Goal: Task Accomplishment & Management: Use online tool/utility

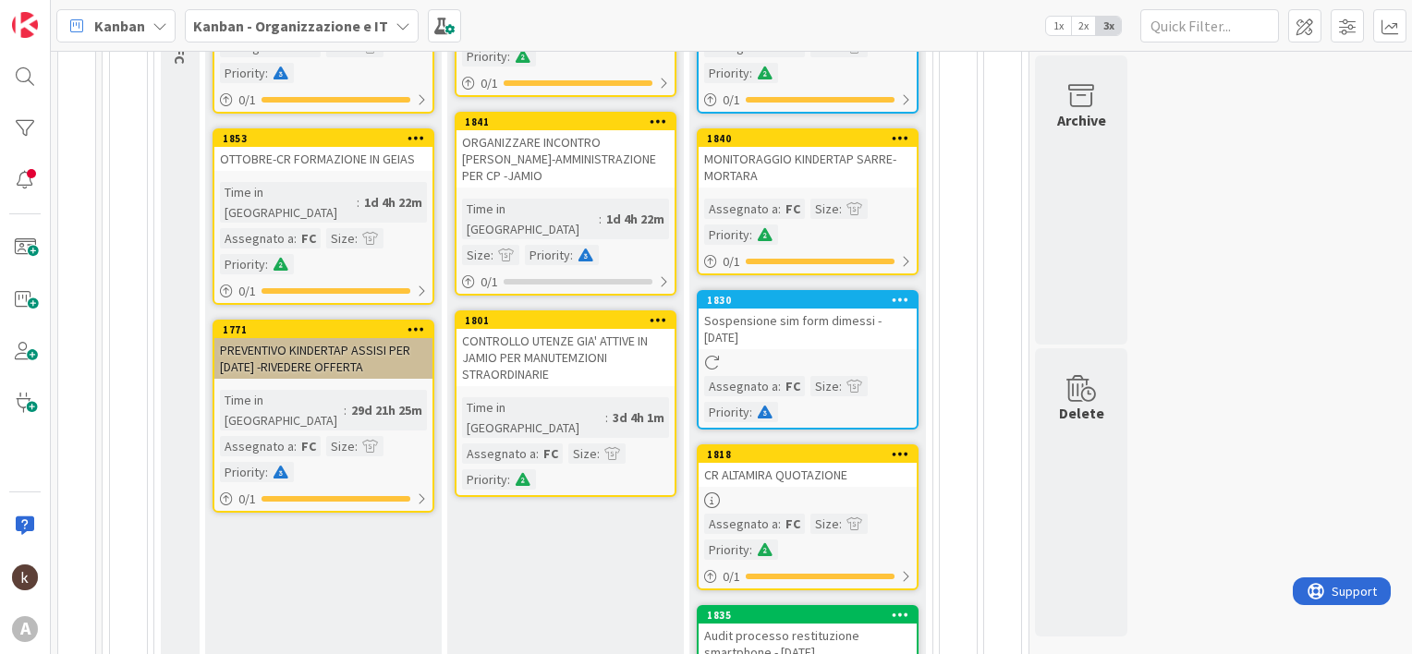
scroll to position [379, 0]
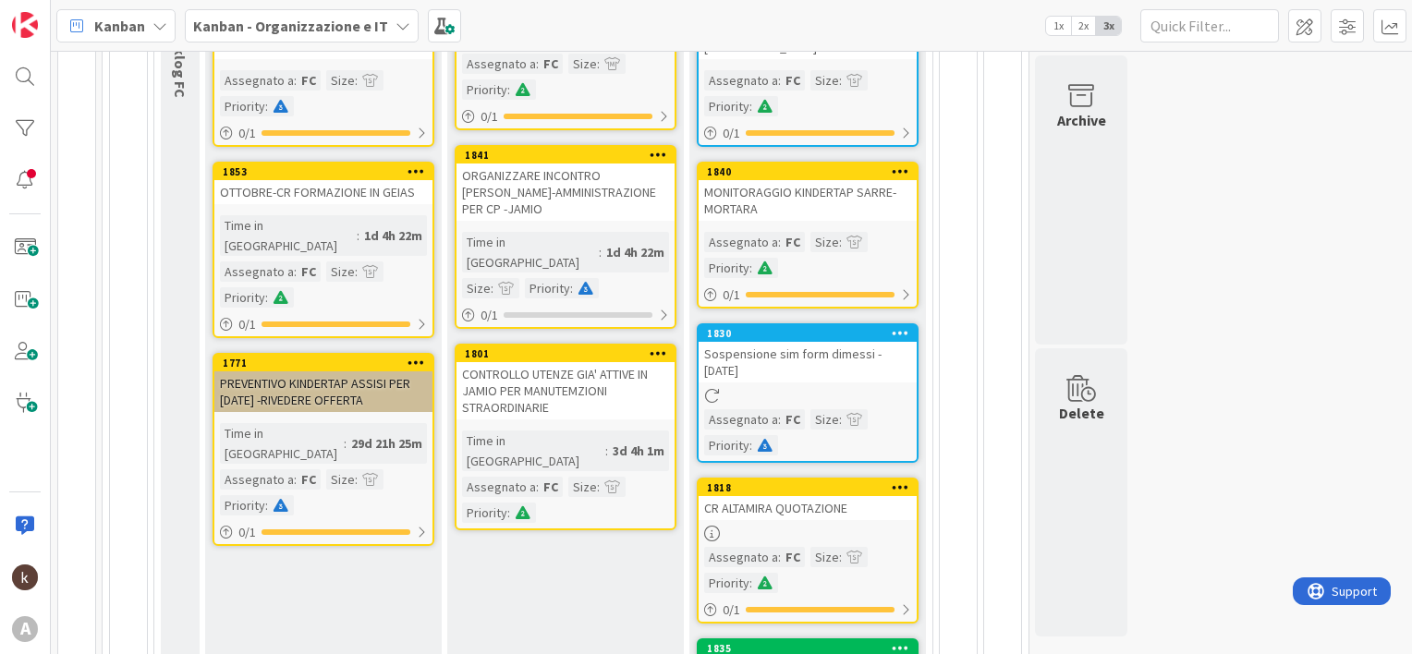
click at [563, 362] on div "CONTROLLO UTENZE GIA' ATTIVE IN JAMIO PER MANUTEMZIONI STRAORDINARIE" at bounding box center [566, 390] width 218 height 57
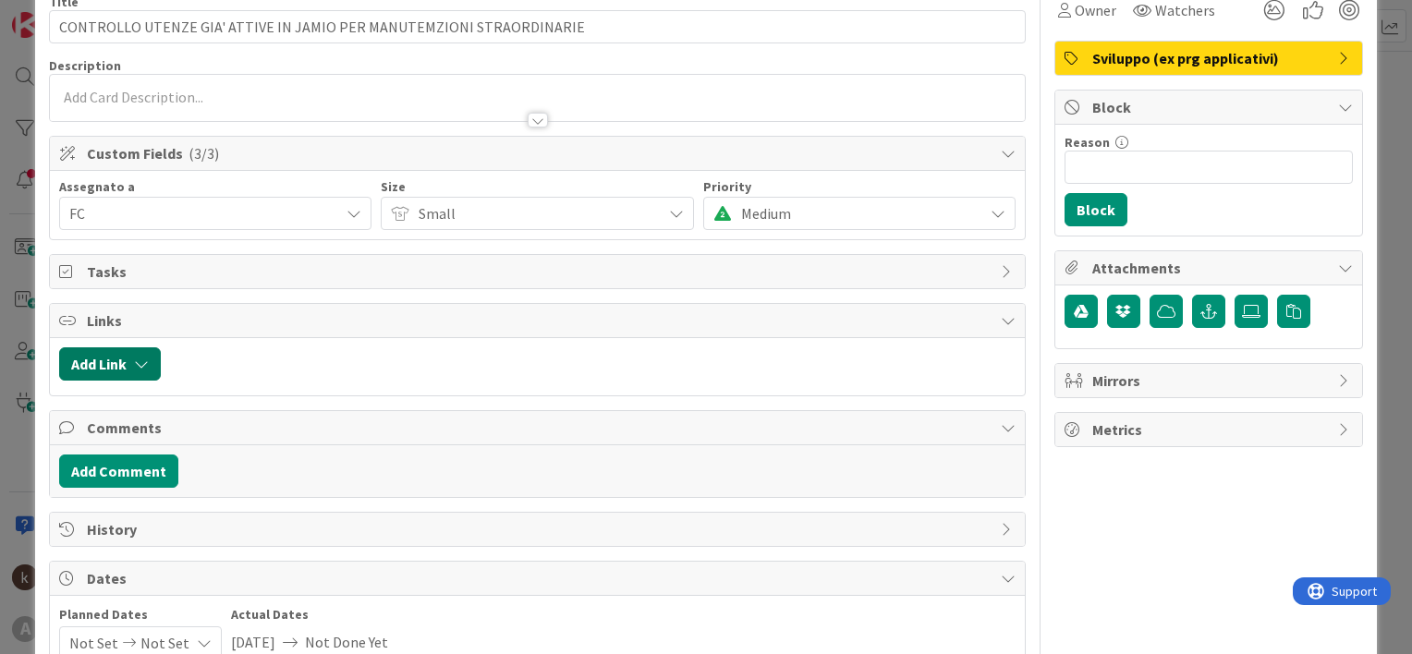
click at [150, 363] on button "Add Link" at bounding box center [110, 364] width 102 height 33
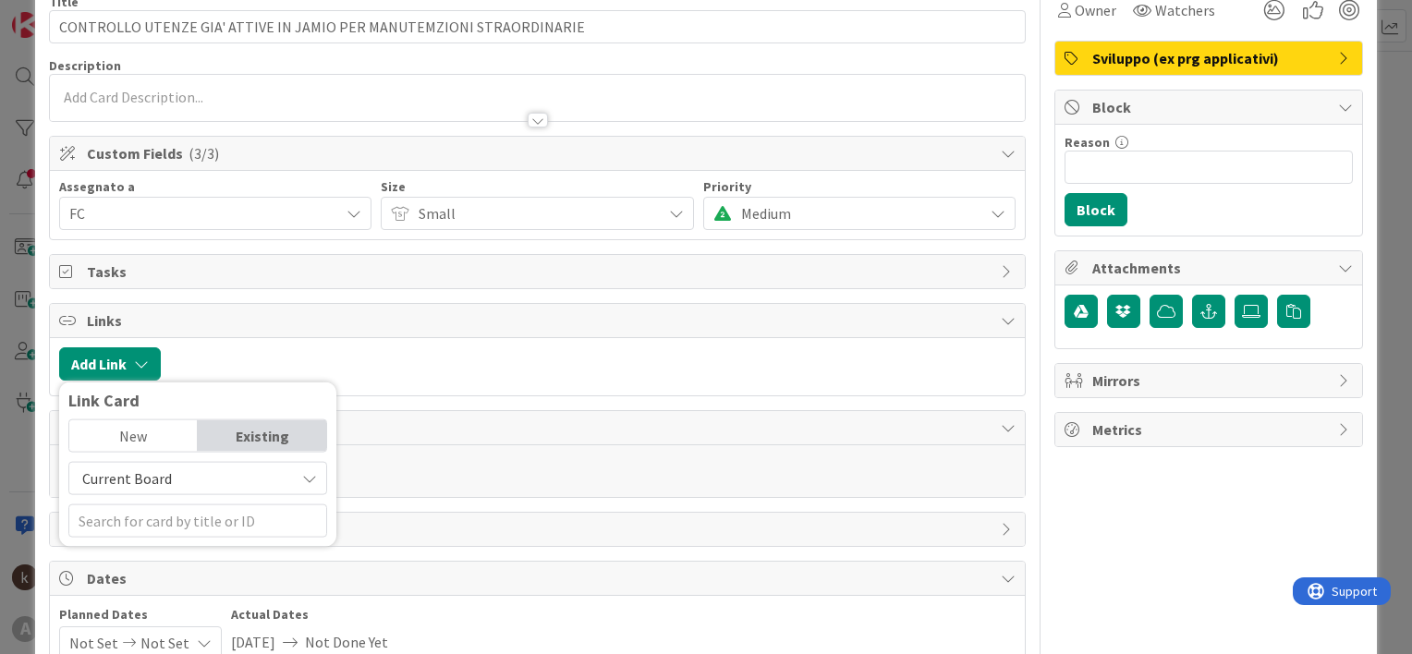
click at [161, 470] on span "Current Board" at bounding box center [127, 479] width 90 height 18
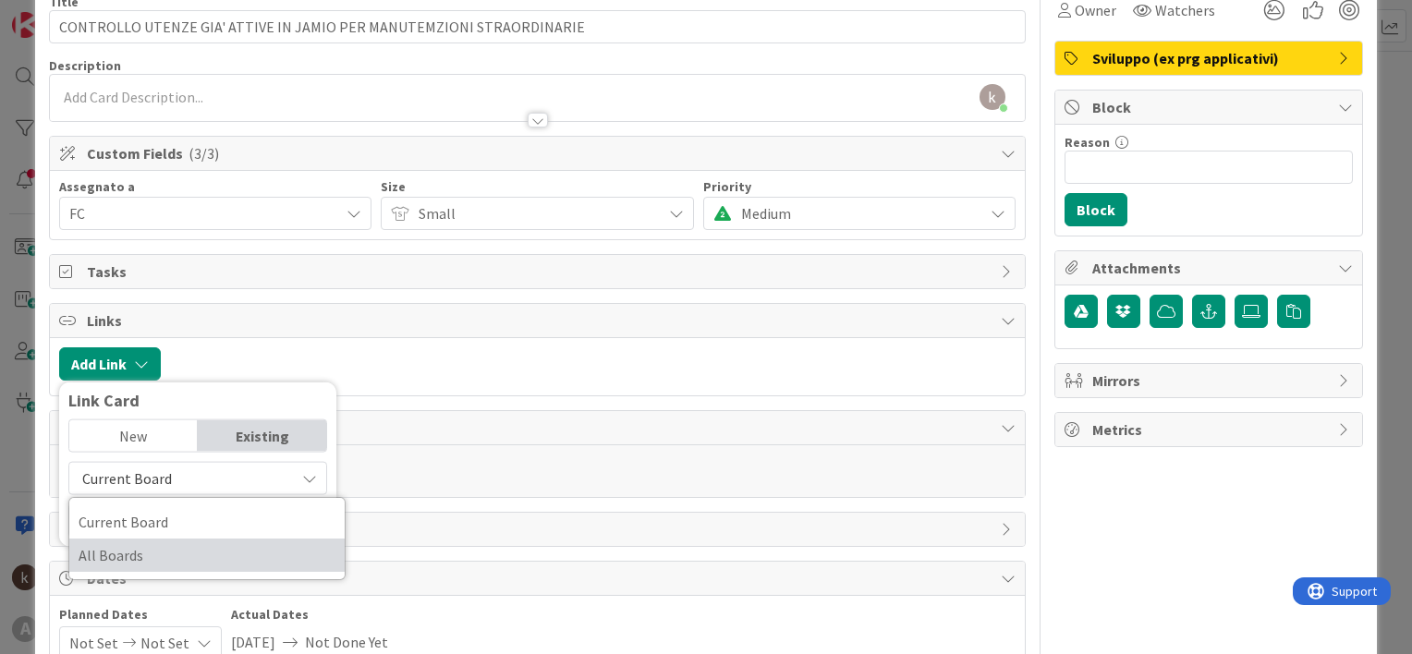
click at [129, 549] on span "All Boards" at bounding box center [207, 556] width 257 height 28
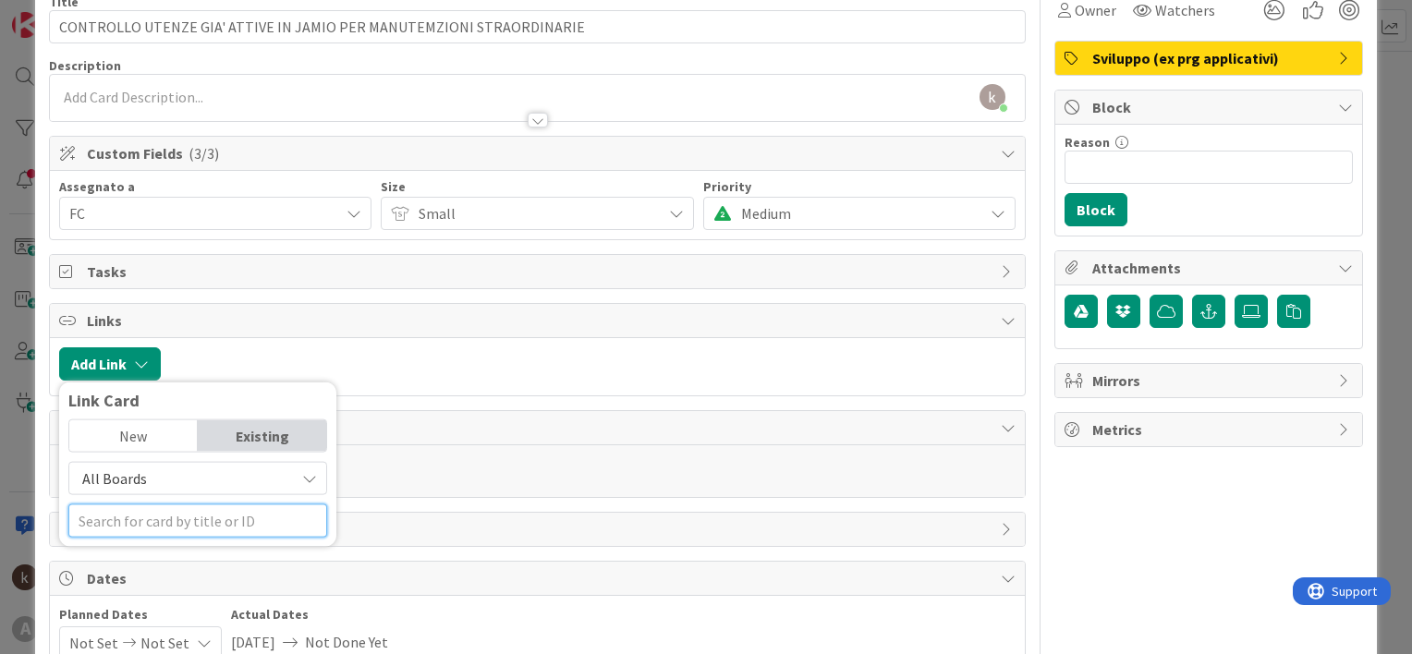
click at [149, 521] on input "text" at bounding box center [197, 521] width 259 height 33
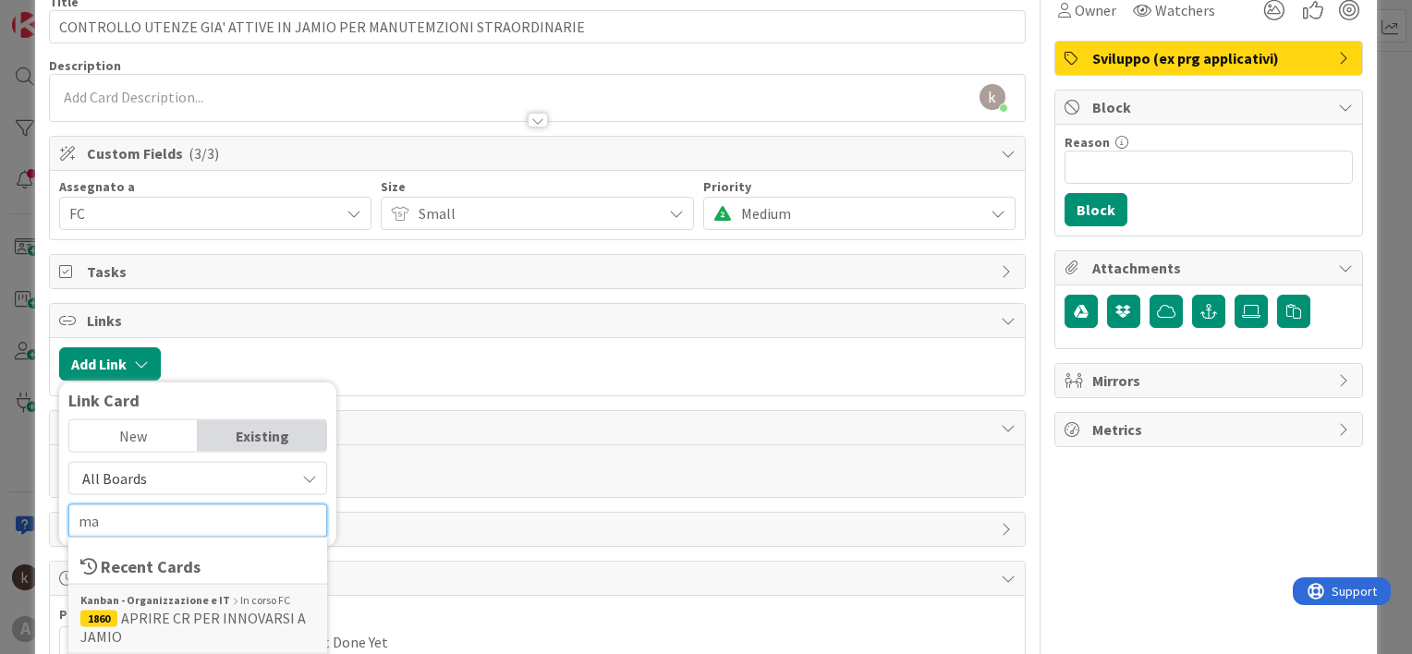
type input "man"
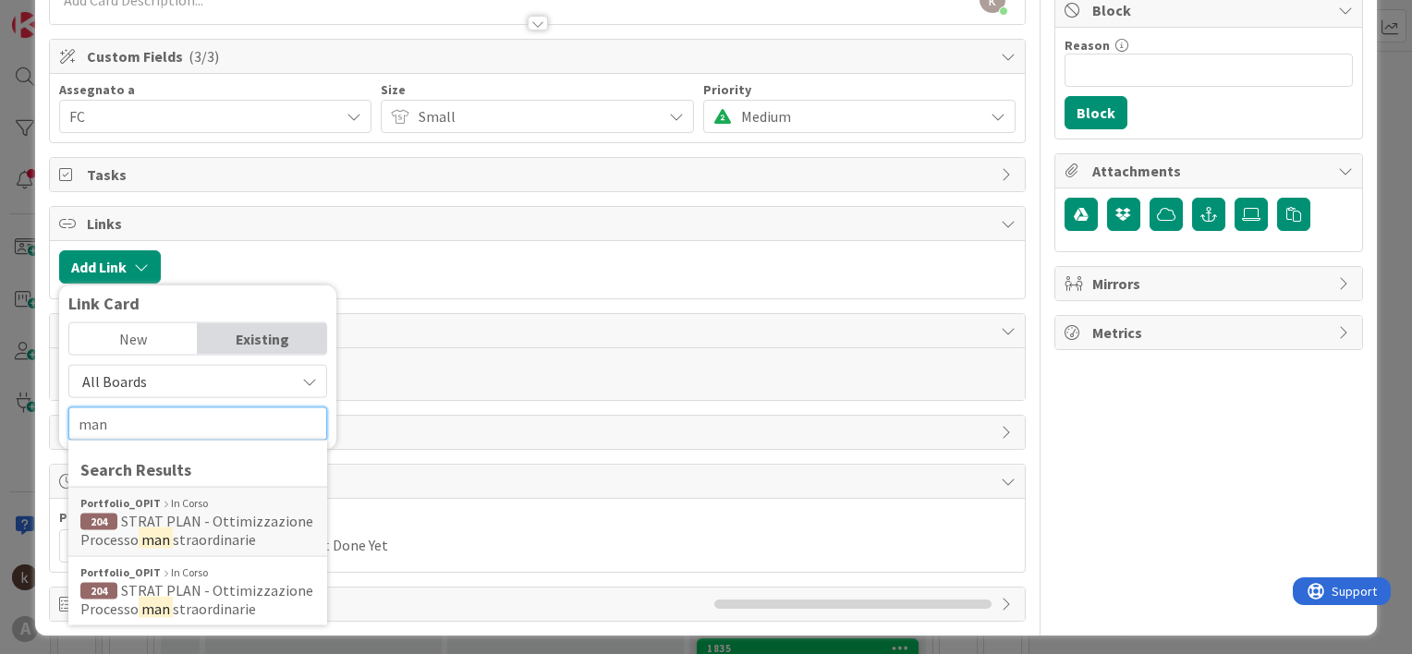
scroll to position [192, 0]
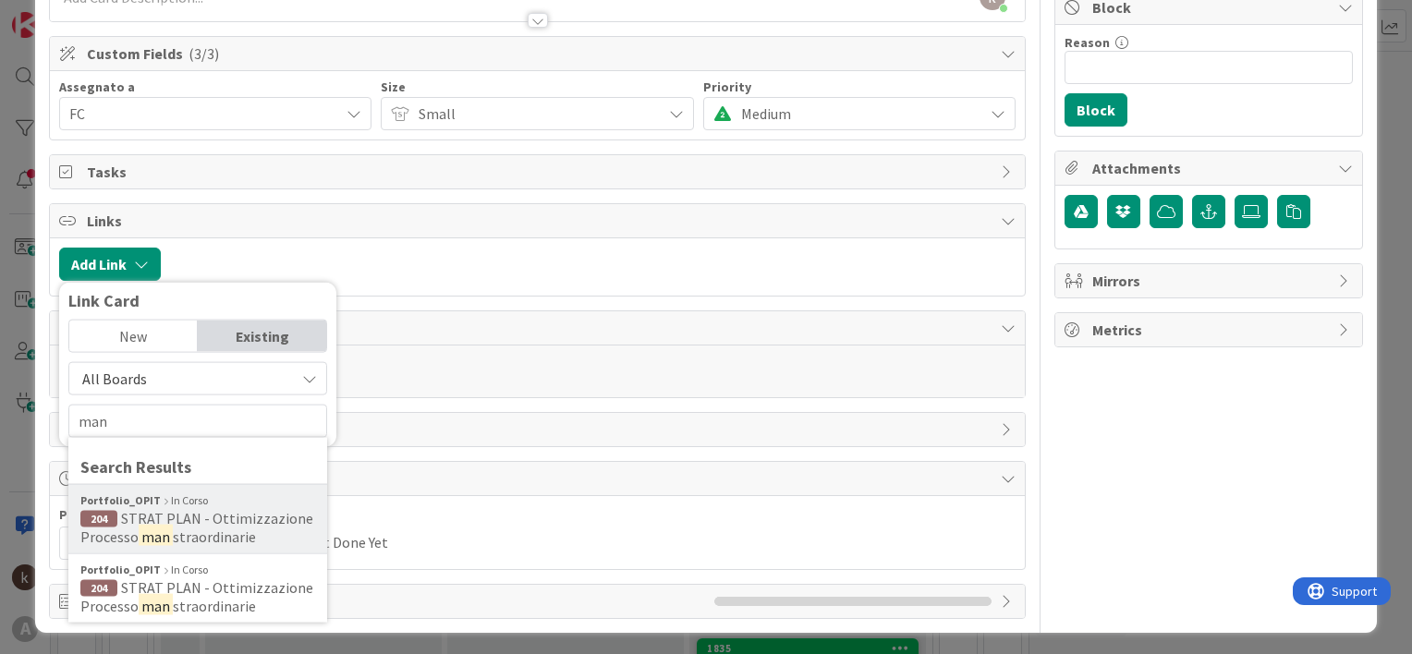
click at [178, 521] on span "STRAT PLAN - Ottimizzazione Processo" at bounding box center [196, 527] width 233 height 37
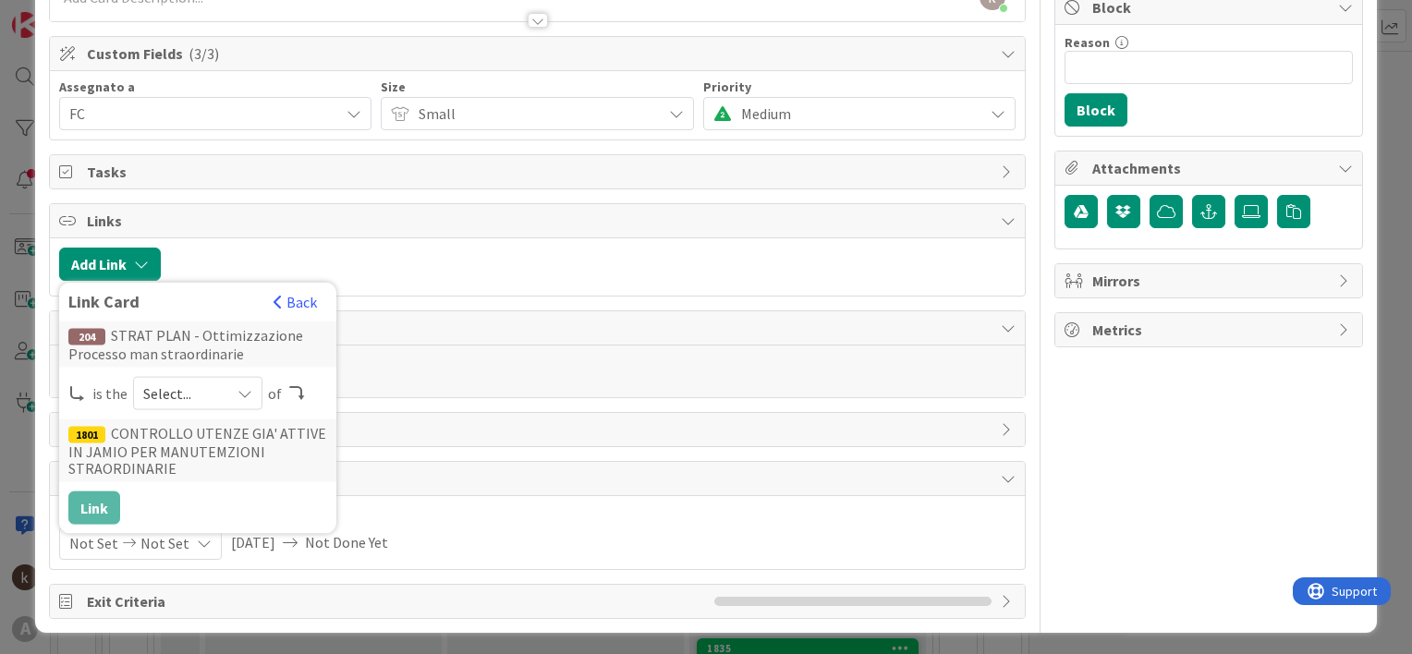
click at [227, 393] on div "Select..." at bounding box center [197, 393] width 129 height 33
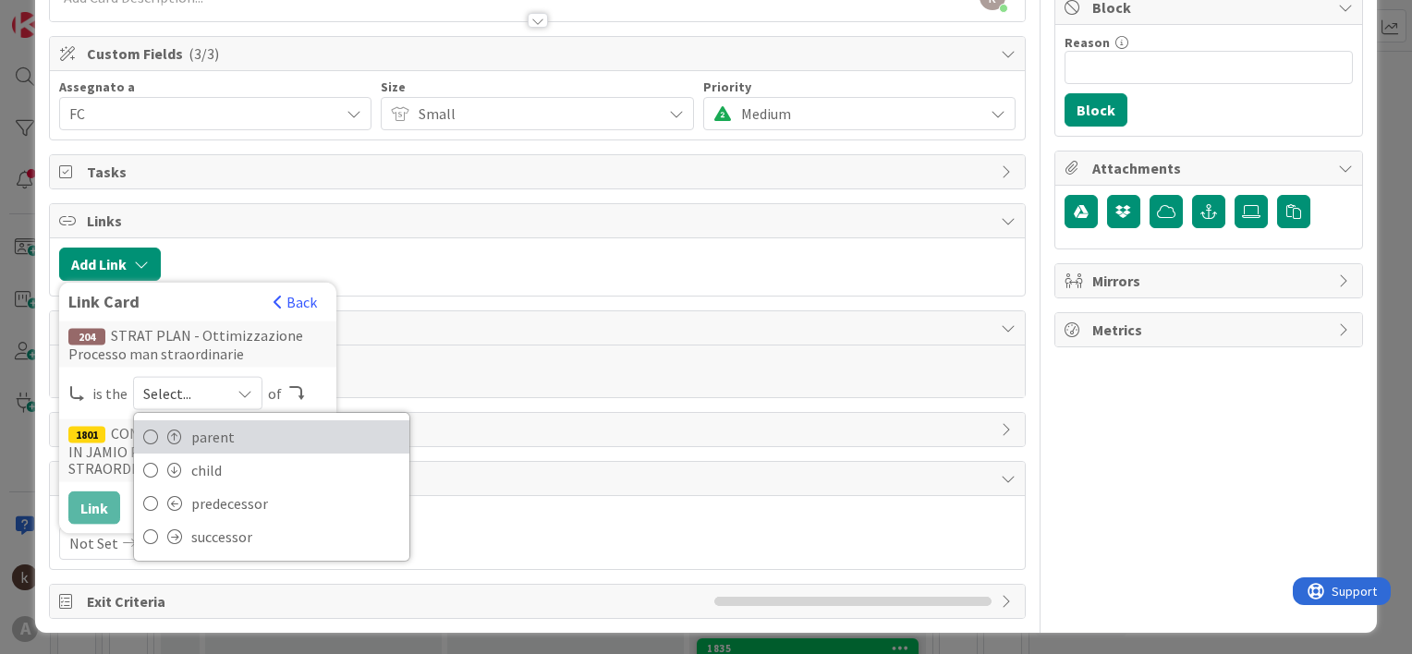
click at [198, 432] on span "parent" at bounding box center [295, 437] width 209 height 28
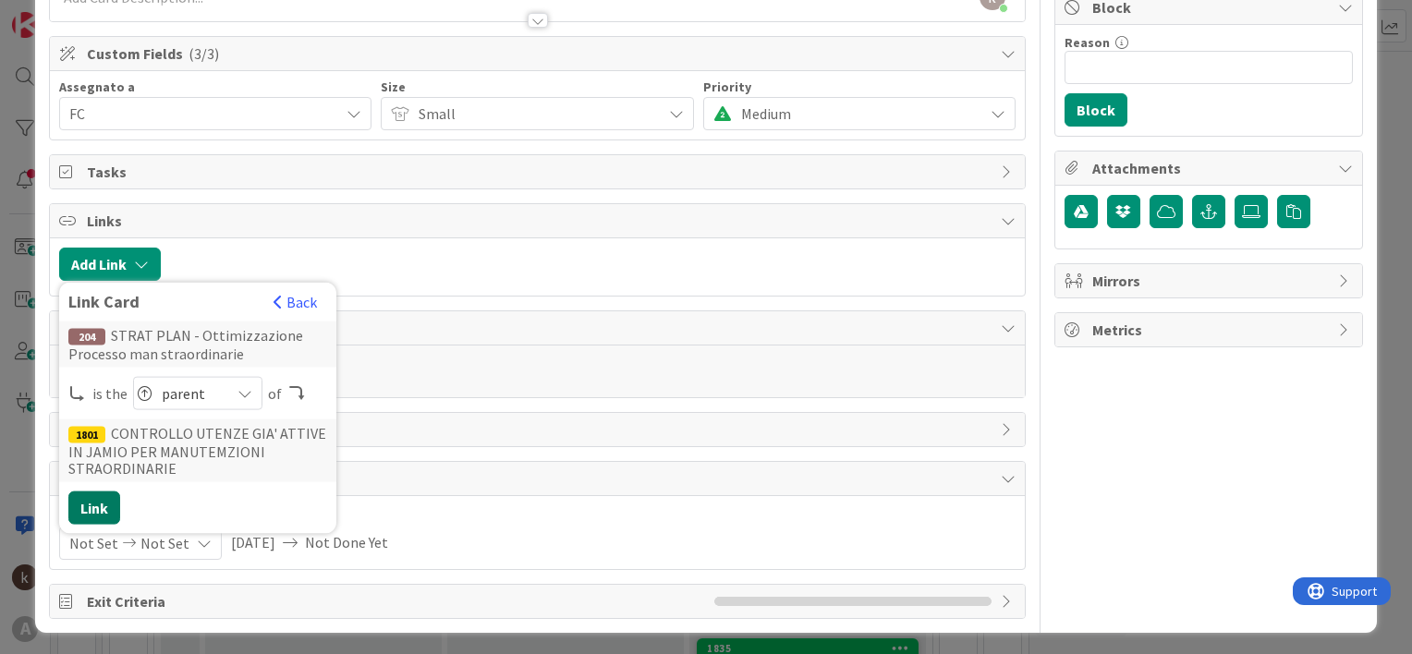
click at [85, 507] on button "Link" at bounding box center [94, 508] width 52 height 33
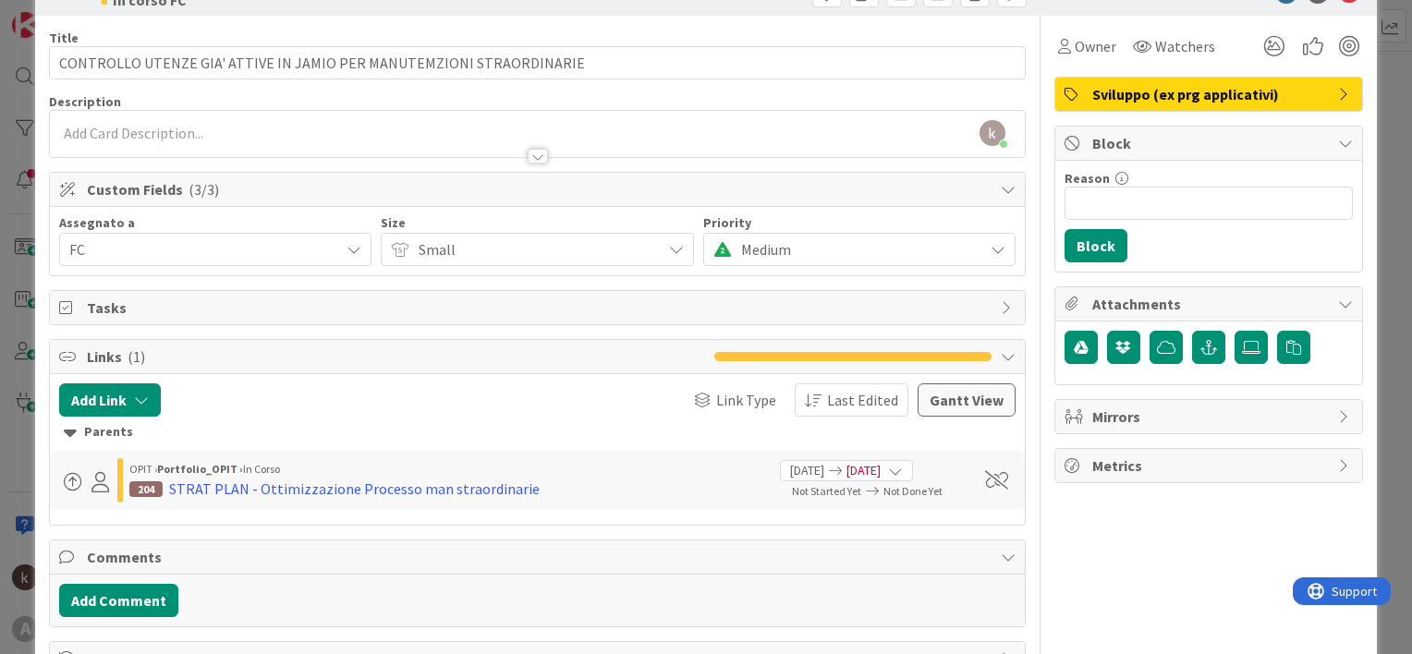
scroll to position [0, 0]
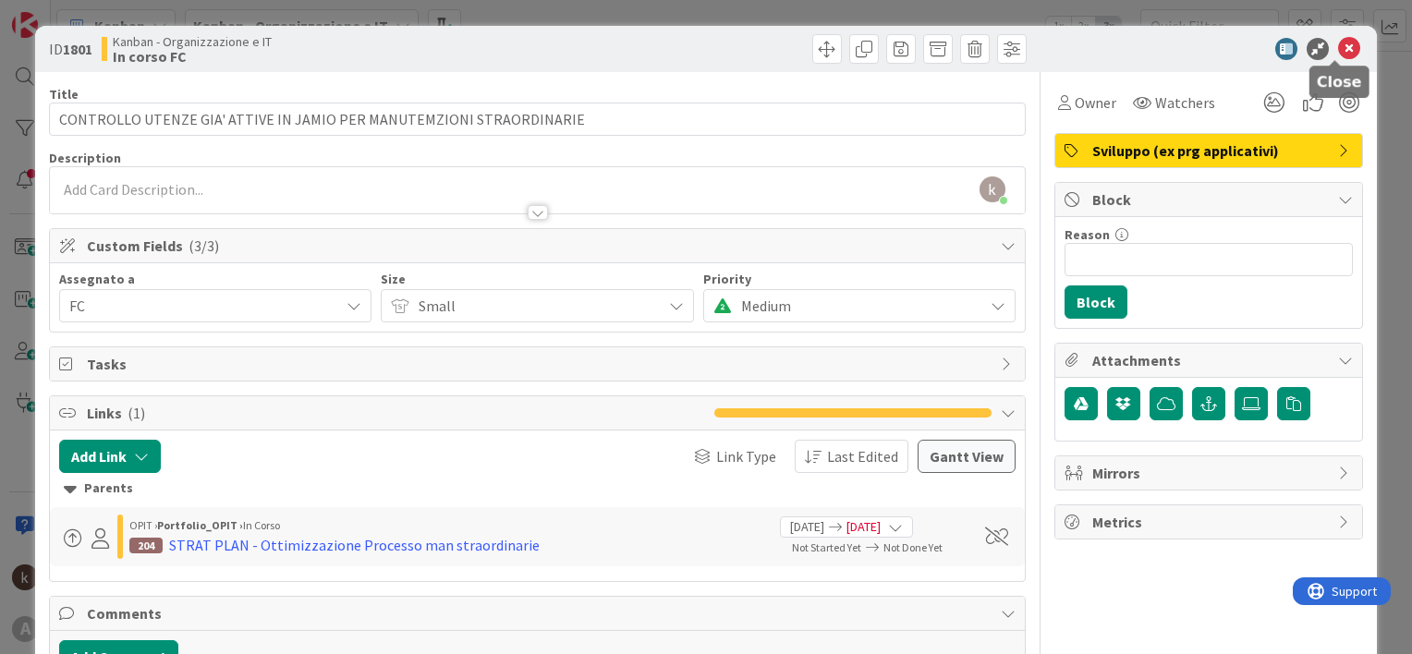
click at [1339, 50] on icon at bounding box center [1350, 49] width 22 height 22
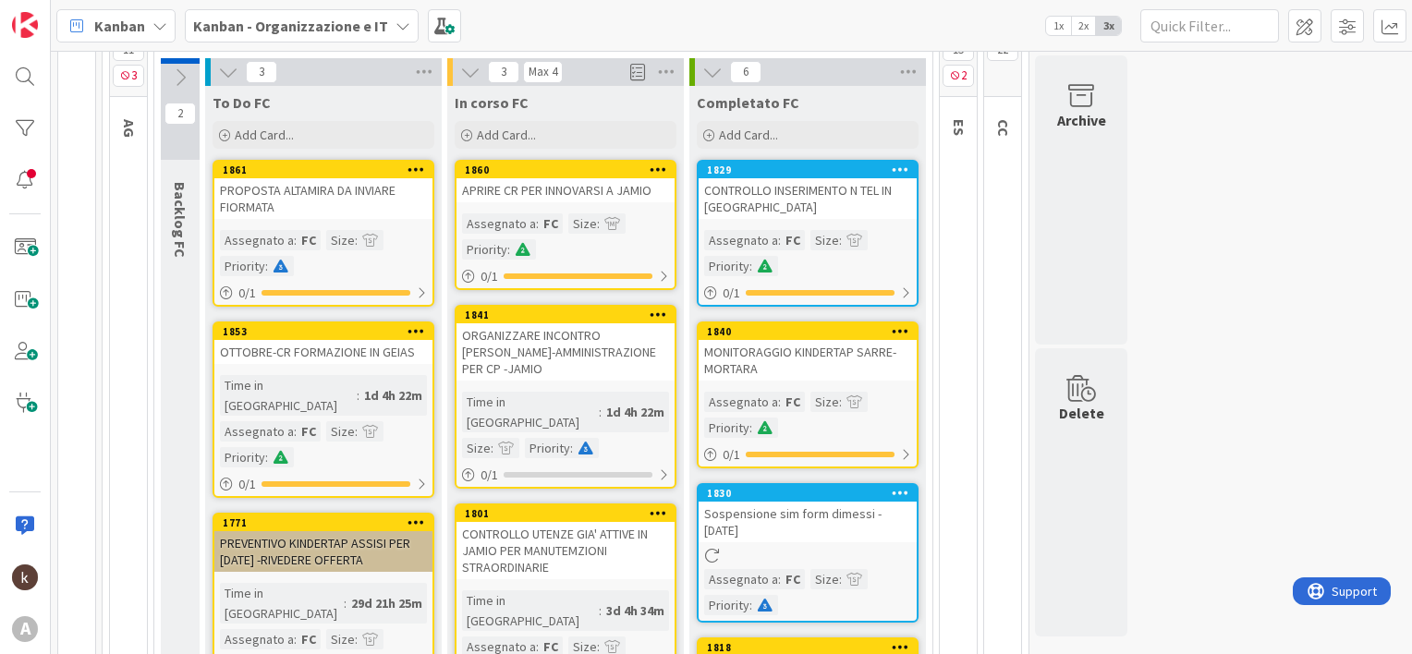
scroll to position [9, 0]
